Goal: Information Seeking & Learning: Learn about a topic

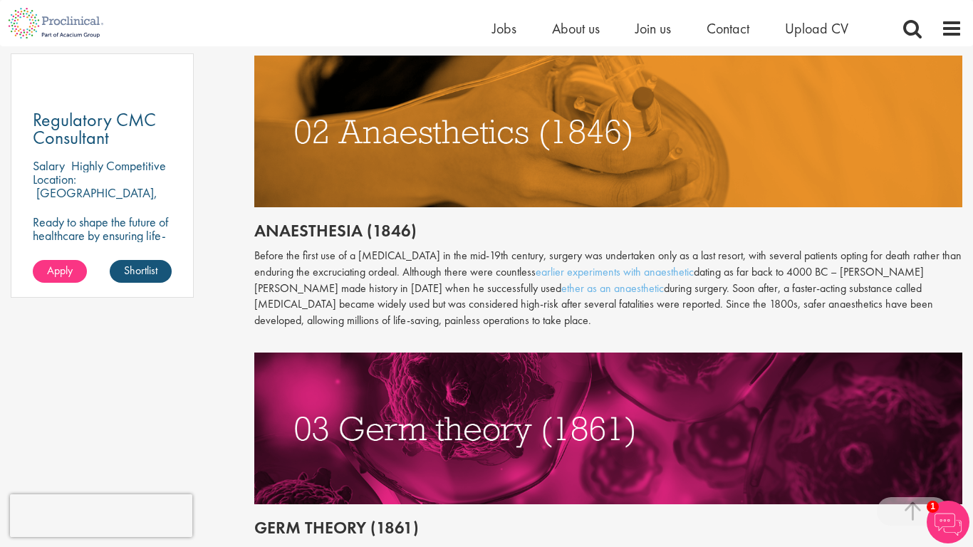
scroll to position [1067, 0]
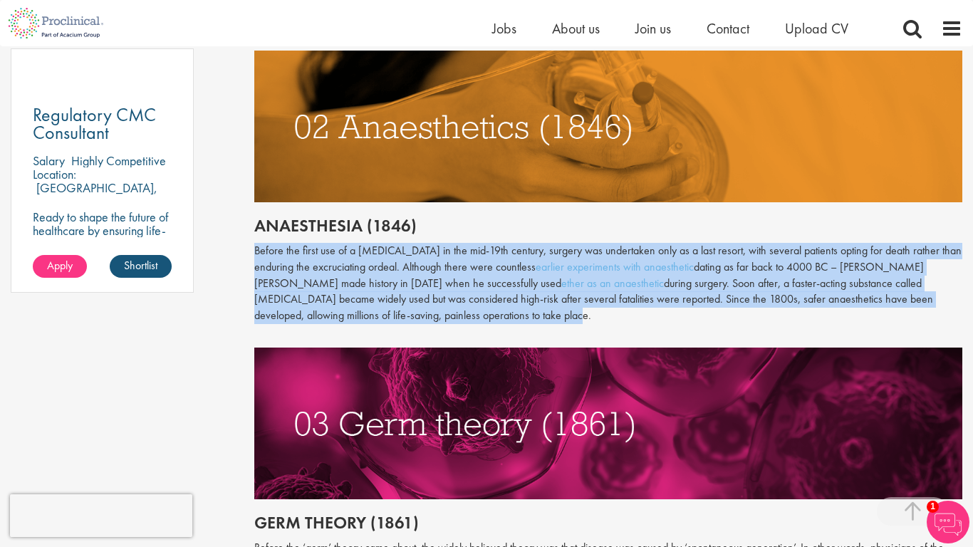
drag, startPoint x: 254, startPoint y: 231, endPoint x: 438, endPoint y: 295, distance: 194.7
click at [438, 295] on p "Before the first use of a [MEDICAL_DATA] in the mid-19th century, surgery was u…" at bounding box center [608, 283] width 709 height 81
copy p "Before the first use of a [MEDICAL_DATA] in the mid-19th century, surgery was u…"
click at [435, 299] on p "Before the first use of a [MEDICAL_DATA] in the mid-19th century, surgery was u…" at bounding box center [608, 283] width 709 height 81
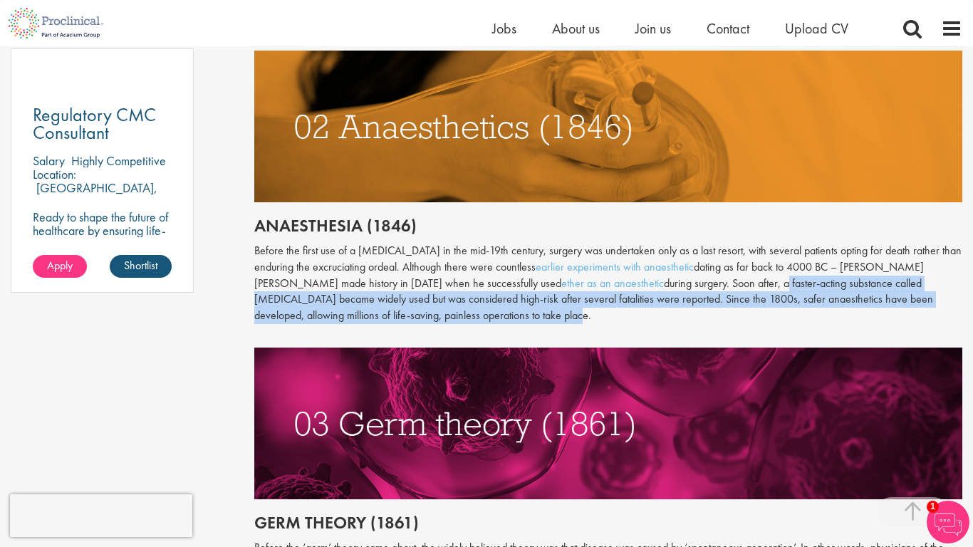
drag, startPoint x: 693, startPoint y: 267, endPoint x: 470, endPoint y: 301, distance: 225.6
click at [470, 301] on p "Before the first use of a [MEDICAL_DATA] in the mid-19th century, surgery was u…" at bounding box center [608, 283] width 709 height 81
copy p "a faster-acting substance called [MEDICAL_DATA] became widely used but was cons…"
click at [434, 300] on p "Before the first use of a [MEDICAL_DATA] in the mid-19th century, surgery was u…" at bounding box center [608, 283] width 709 height 81
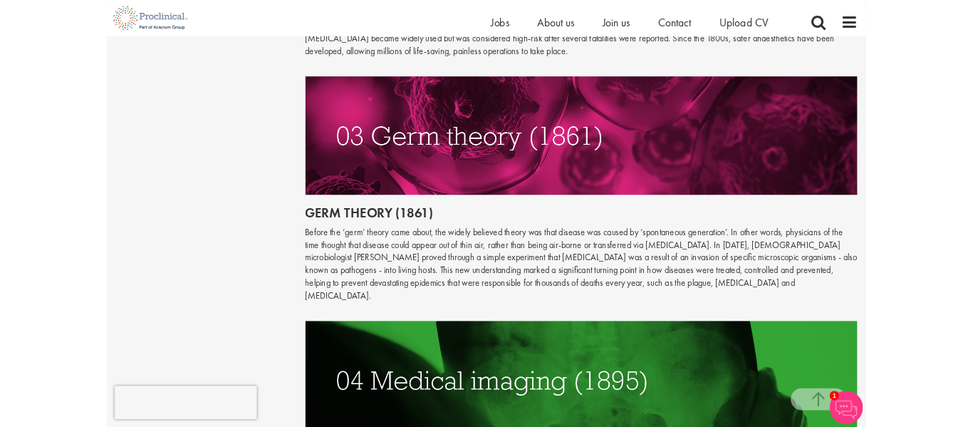
scroll to position [1318, 0]
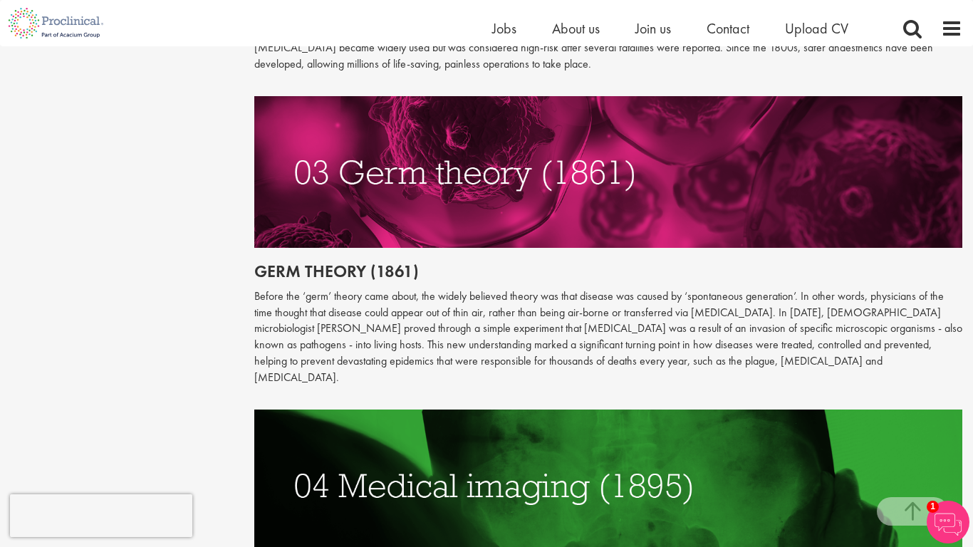
click at [492, 318] on p "Before the ‘germ’ theory came about, the widely believed theory was that diseas…" at bounding box center [608, 338] width 709 height 98
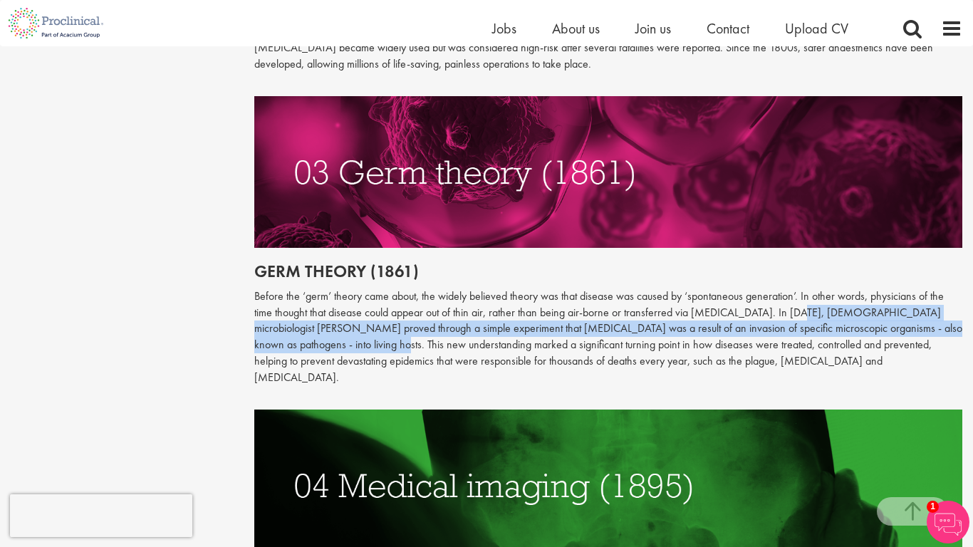
drag, startPoint x: 780, startPoint y: 293, endPoint x: 305, endPoint y: 329, distance: 476.7
click at [305, 329] on p "Before the ‘germ’ theory came about, the widely believed theory was that diseas…" at bounding box center [608, 338] width 709 height 98
copy p "In [DATE], [DEMOGRAPHIC_DATA] microbiologist [PERSON_NAME] proved through a sim…"
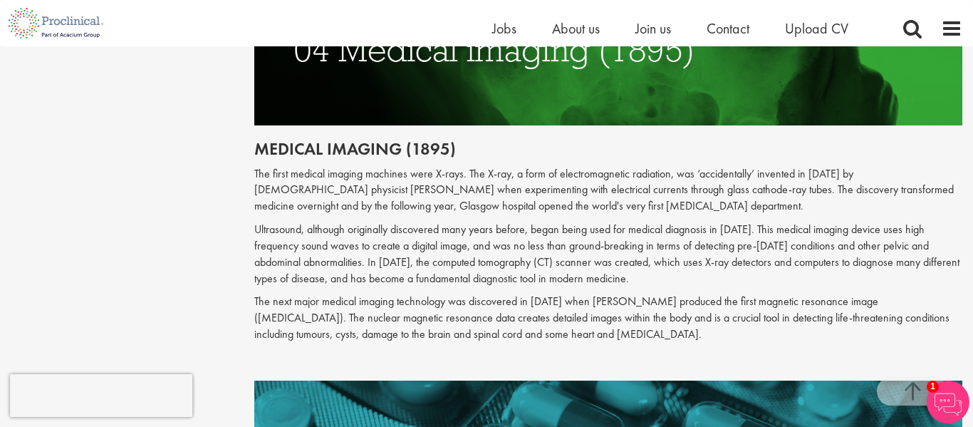
scroll to position [1755, 0]
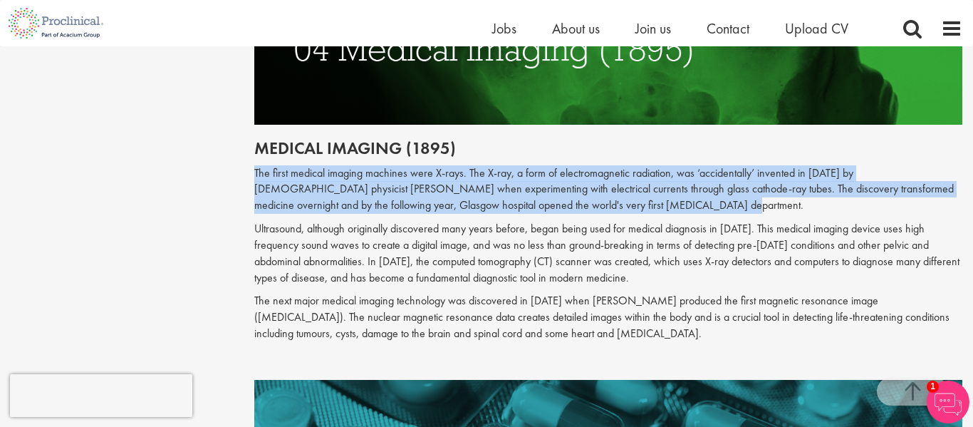
drag, startPoint x: 255, startPoint y: 137, endPoint x: 646, endPoint y: 173, distance: 392.2
click at [646, 173] on p "The first medical imaging machines were X-rays. The X-ray, a form of electromag…" at bounding box center [608, 189] width 709 height 49
copy p "The first medical imaging machines were X-rays. The X-ray, a form of electromag…"
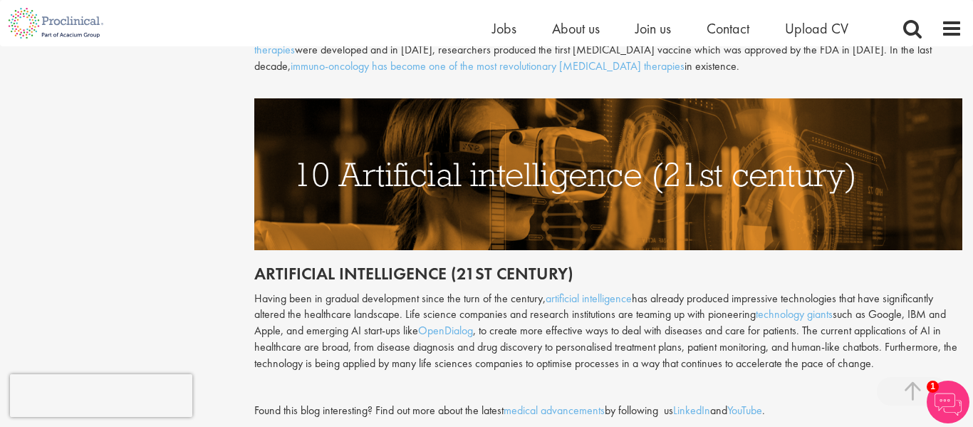
scroll to position [3593, 0]
